Goal: Find specific page/section: Find specific page/section

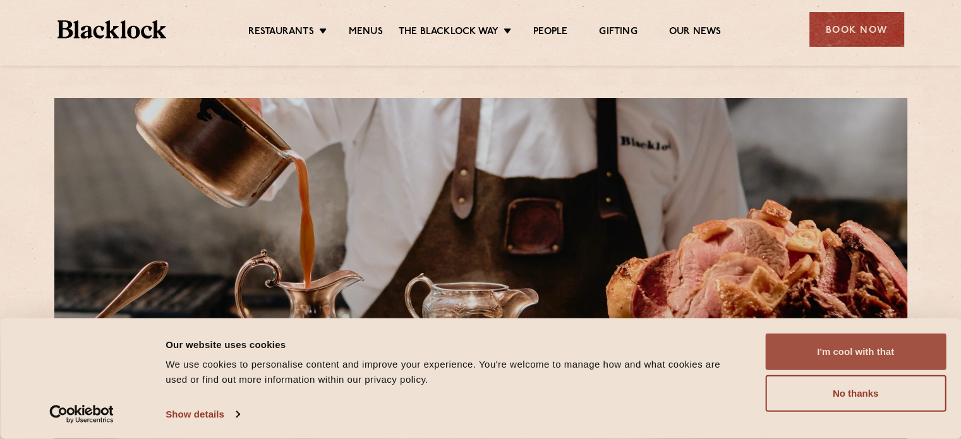
click at [851, 351] on button "I'm cool with that" at bounding box center [855, 352] width 181 height 37
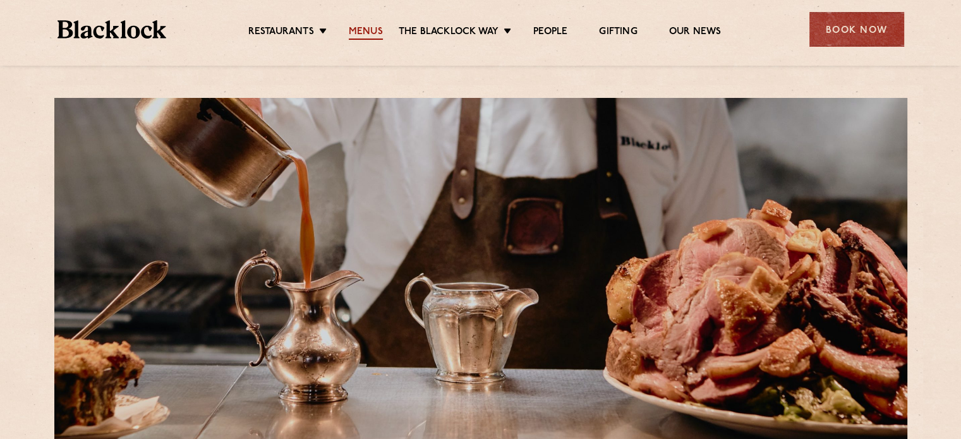
click at [364, 31] on link "Menus" at bounding box center [366, 33] width 34 height 14
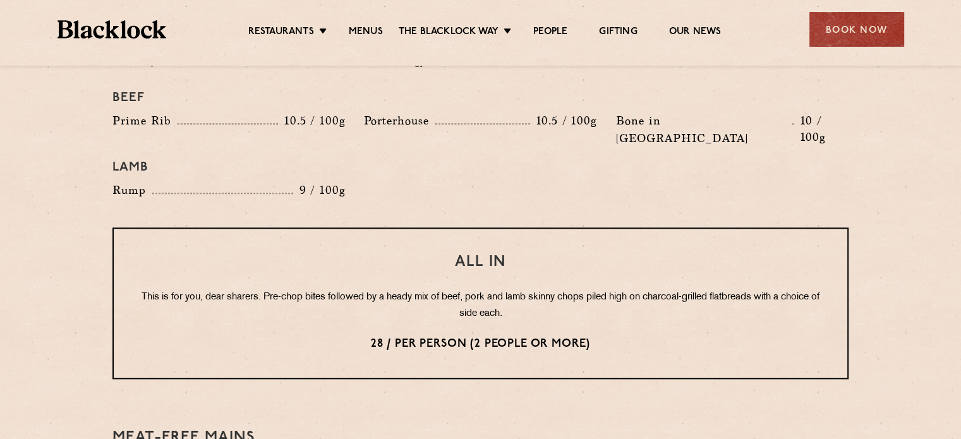
scroll to position [1082, 0]
